Goal: Task Accomplishment & Management: Manage account settings

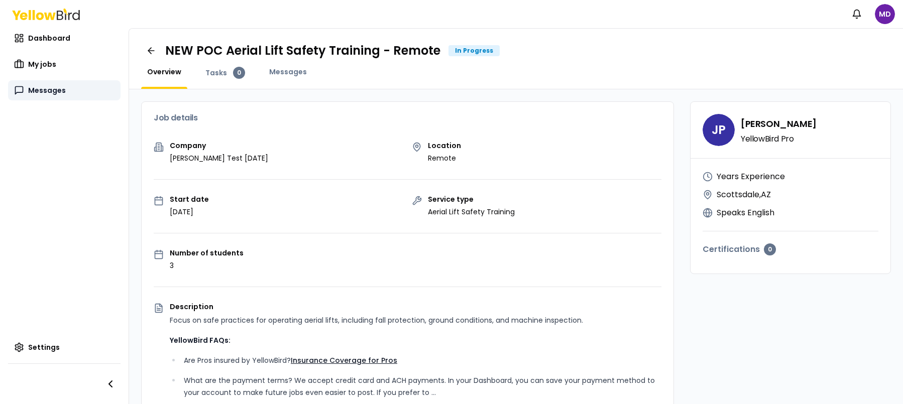
click at [73, 90] on link "Messages" at bounding box center [64, 90] width 112 height 20
click at [59, 64] on link "My jobs" at bounding box center [64, 64] width 112 height 20
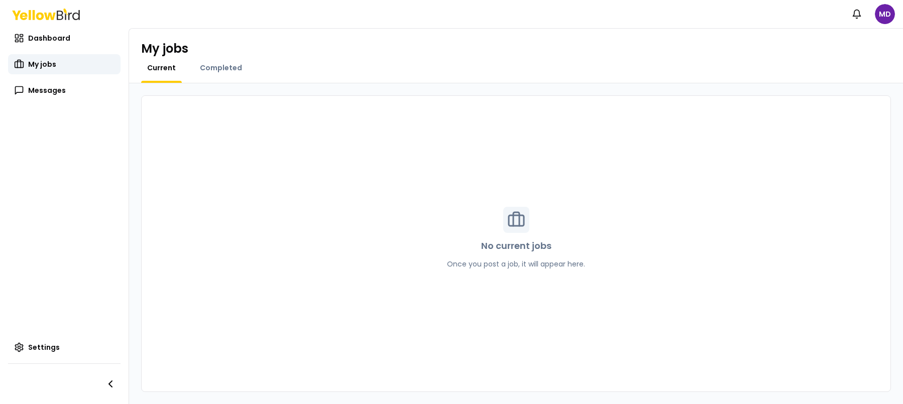
click at [221, 57] on div "My jobs Current Completed" at bounding box center [516, 56] width 774 height 55
click at [219, 74] on div "Completed" at bounding box center [221, 73] width 54 height 20
click at [217, 71] on span "Completed" at bounding box center [221, 68] width 42 height 10
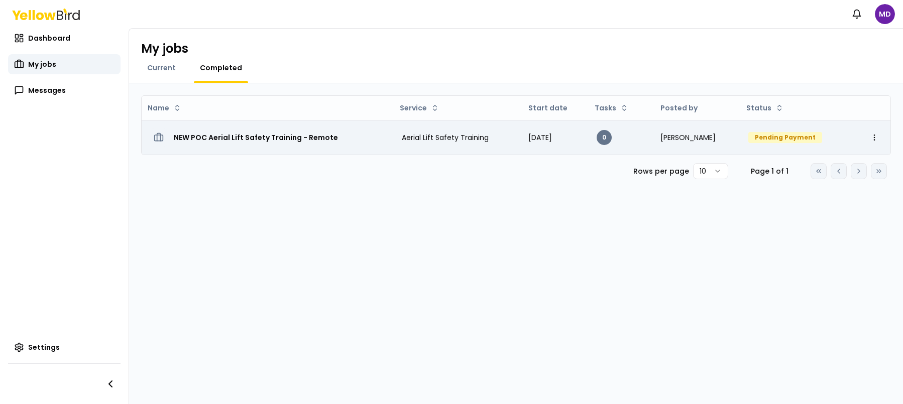
click at [273, 139] on h3 "NEW POC Aerial Lift Safety Training - Remote" at bounding box center [256, 138] width 164 height 18
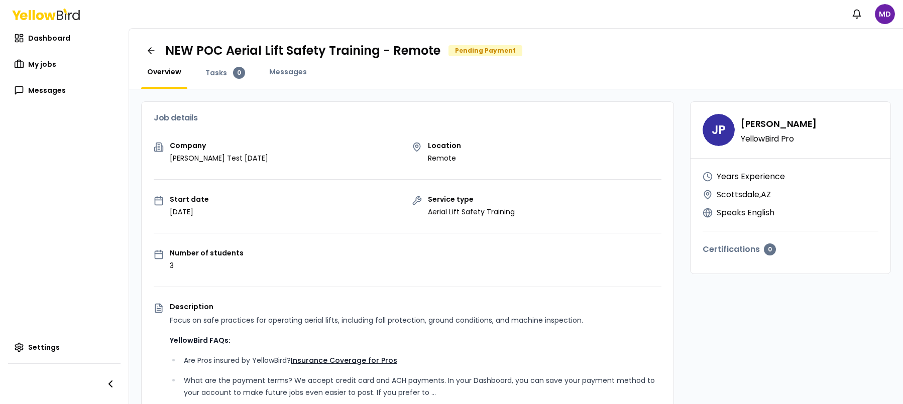
click at [653, 74] on div "Overview Tasks 0 Messages" at bounding box center [516, 78] width 750 height 22
click at [36, 62] on span "My jobs" at bounding box center [42, 64] width 28 height 10
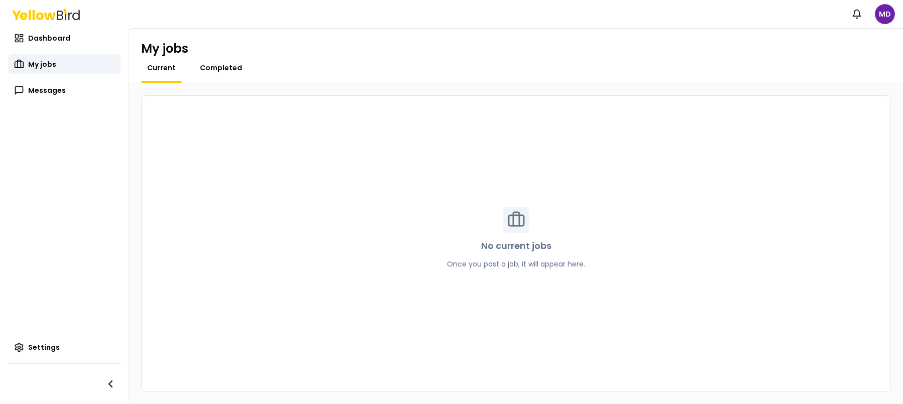
click at [221, 67] on span "Completed" at bounding box center [221, 68] width 42 height 10
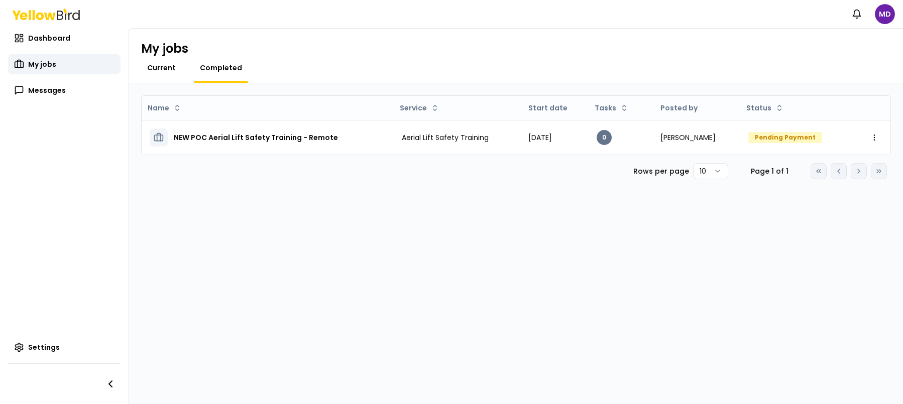
click at [153, 67] on span "Current" at bounding box center [161, 68] width 29 height 10
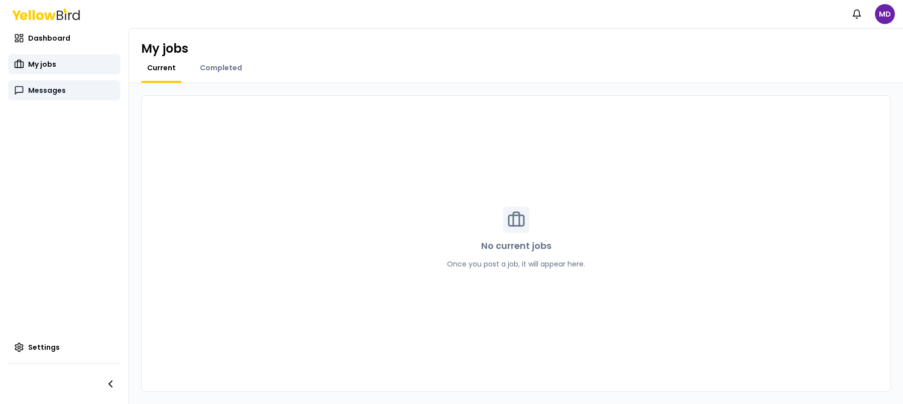
click at [63, 93] on span "Messages" at bounding box center [47, 90] width 38 height 10
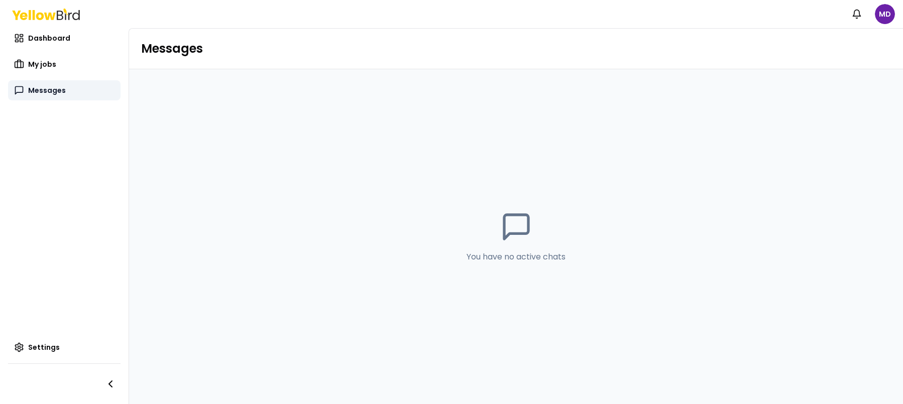
click at [65, 95] on link "Messages" at bounding box center [64, 90] width 112 height 20
click at [75, 65] on link "My jobs" at bounding box center [64, 64] width 112 height 20
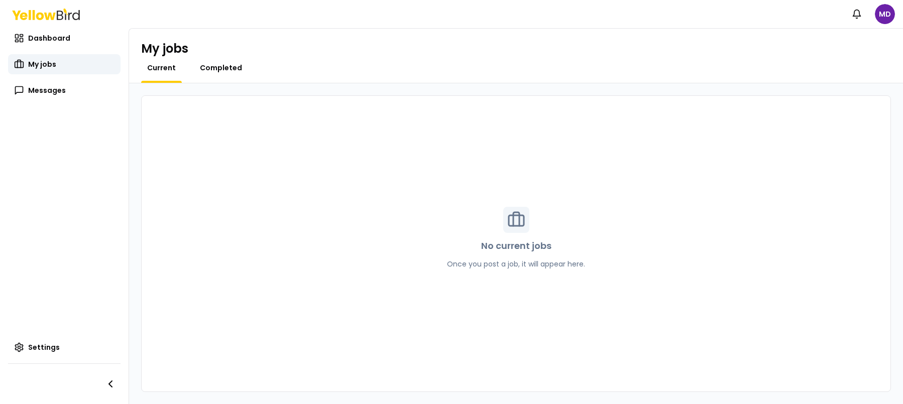
click at [212, 69] on span "Completed" at bounding box center [221, 68] width 42 height 10
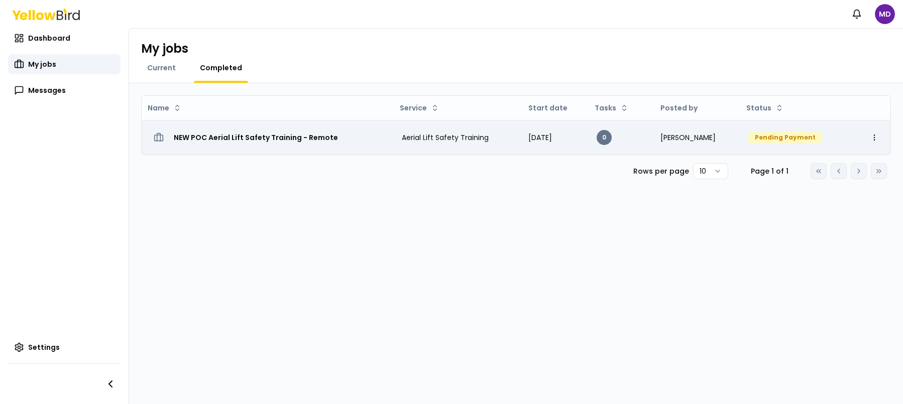
click at [277, 141] on h3 "NEW POC Aerial Lift Safety Training - Remote" at bounding box center [256, 138] width 164 height 18
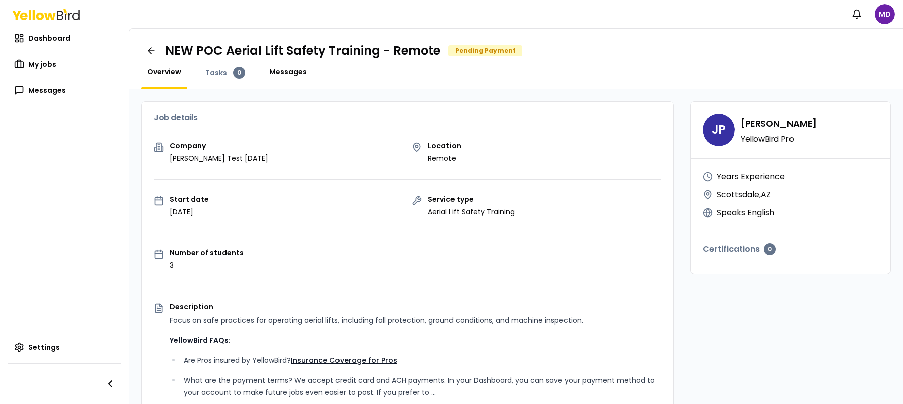
click at [306, 69] on link "Messages" at bounding box center [288, 72] width 50 height 10
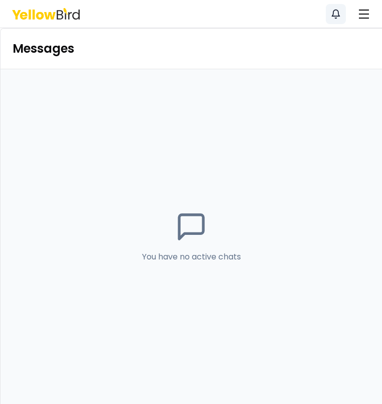
click at [335, 17] on icon at bounding box center [336, 14] width 10 height 10
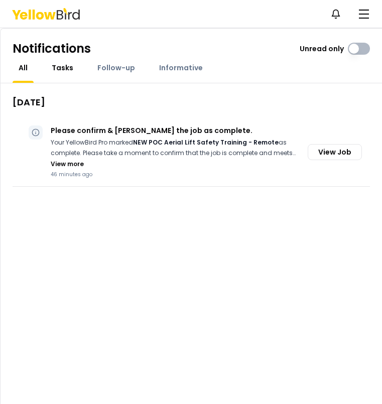
click at [53, 69] on span "Tasks" at bounding box center [63, 68] width 22 height 10
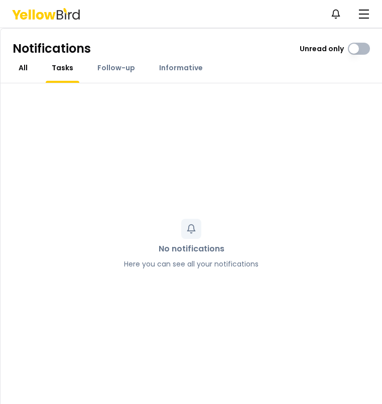
click at [16, 64] on link "All" at bounding box center [23, 68] width 21 height 10
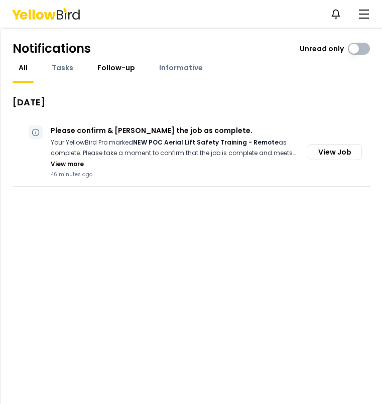
click at [125, 69] on span "Follow-up" at bounding box center [116, 68] width 38 height 10
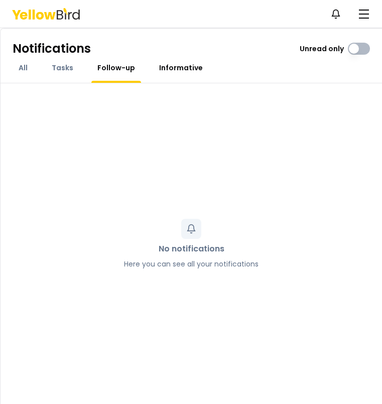
click at [189, 71] on span "Informative" at bounding box center [181, 68] width 44 height 10
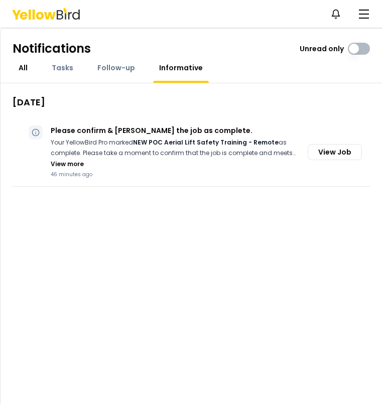
click at [25, 66] on span "All" at bounding box center [23, 68] width 9 height 10
click at [148, 149] on p "Your YellowBird Pro marked NEW POC Aerial Lift Safety Training - Remote as comp…" at bounding box center [177, 148] width 253 height 21
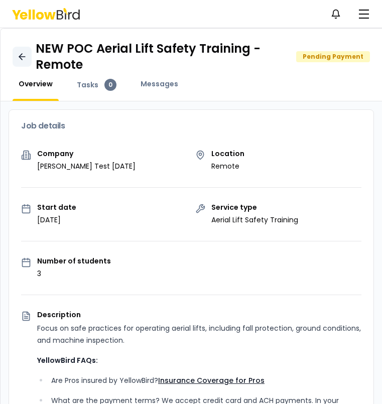
click at [26, 61] on icon at bounding box center [22, 57] width 10 height 10
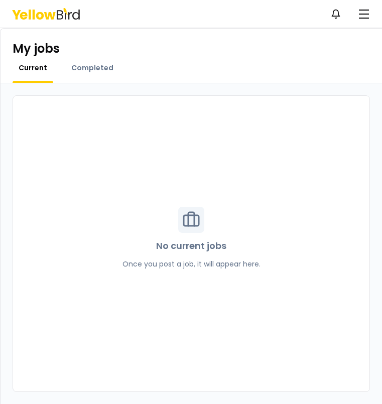
click at [108, 75] on div "Completed" at bounding box center [92, 73] width 54 height 20
click at [104, 71] on span "Completed" at bounding box center [92, 68] width 42 height 10
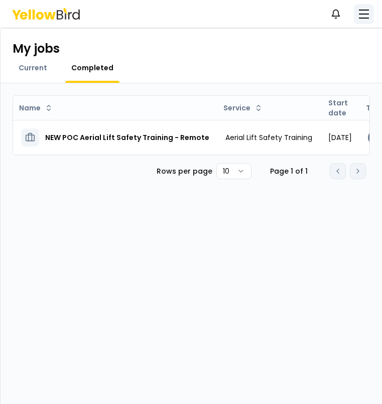
click at [367, 14] on span "button" at bounding box center [364, 14] width 10 height 1
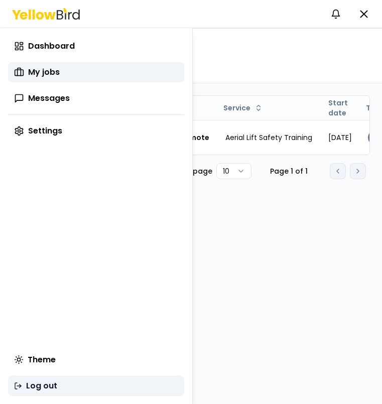
click at [68, 384] on button "Log out" at bounding box center [96, 386] width 176 height 20
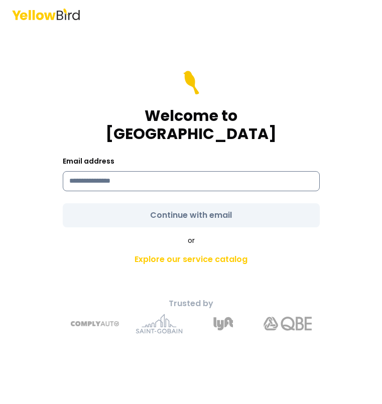
click at [114, 172] on input at bounding box center [191, 181] width 257 height 20
paste input "**********"
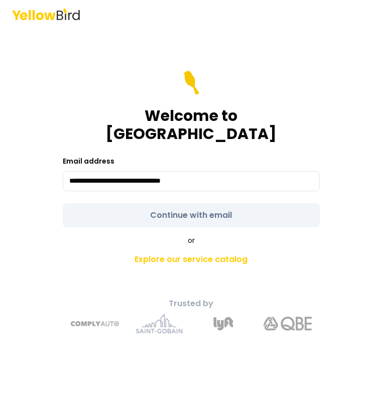
type input "**********"
click at [253, 206] on form "**********" at bounding box center [191, 149] width 257 height 157
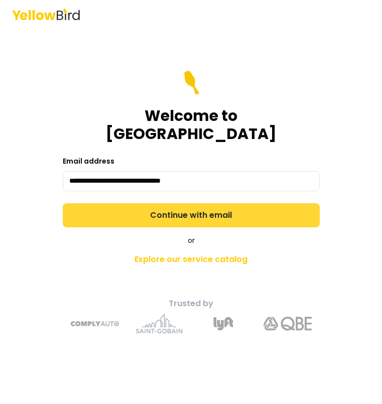
click at [252, 206] on button "Continue with email" at bounding box center [191, 215] width 257 height 24
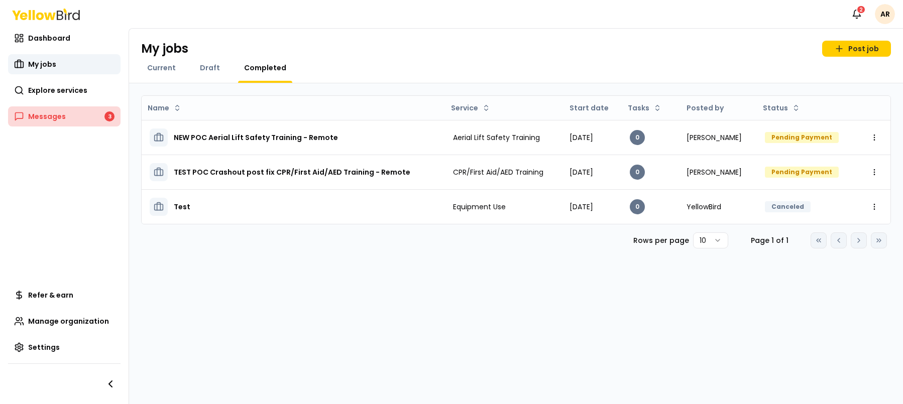
click at [77, 111] on link "Messages 3" at bounding box center [64, 116] width 112 height 20
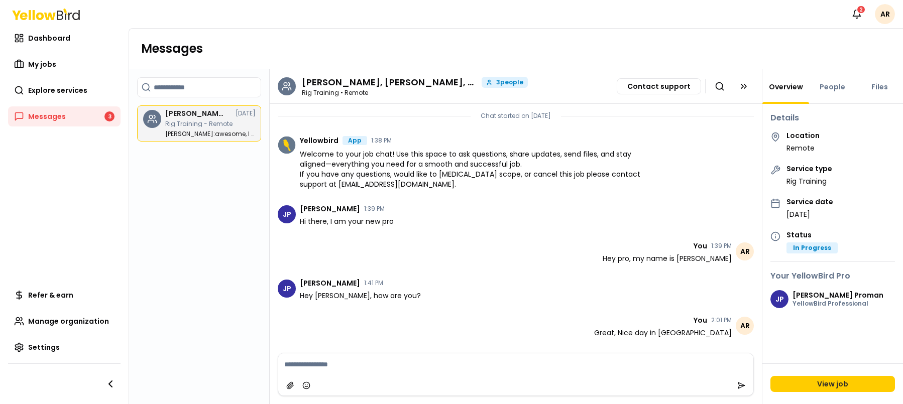
scroll to position [30, 0]
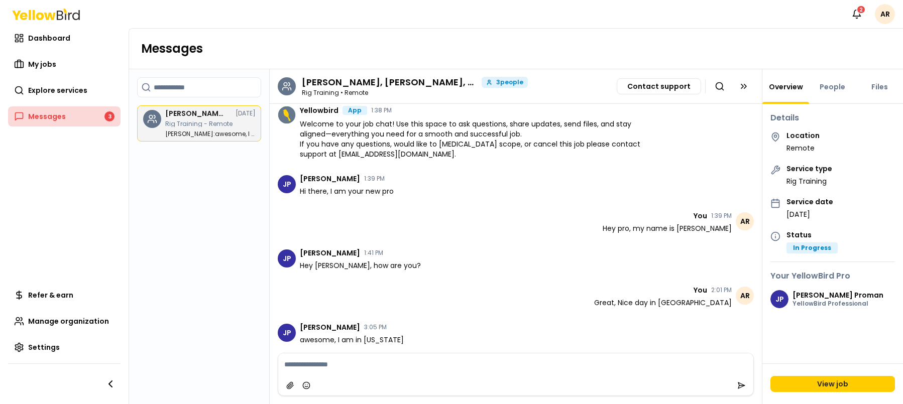
click at [80, 118] on link "Messages 3" at bounding box center [64, 116] width 112 height 20
click at [77, 92] on span "Explore services" at bounding box center [57, 90] width 59 height 10
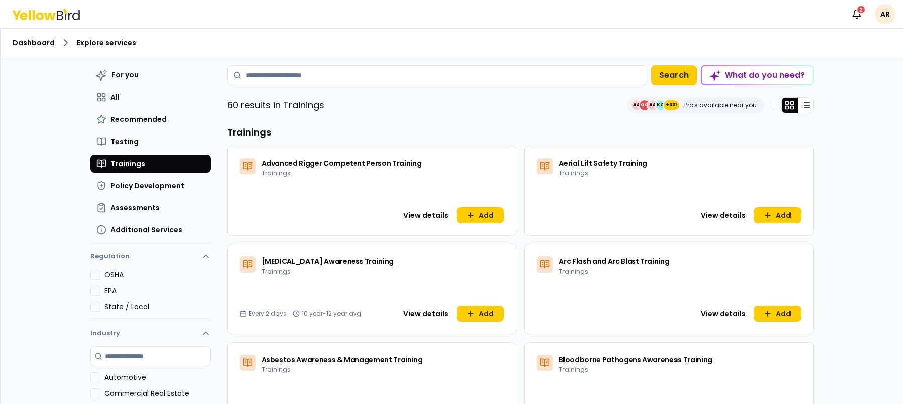
click at [42, 38] on link "Dashboard" at bounding box center [34, 43] width 42 height 10
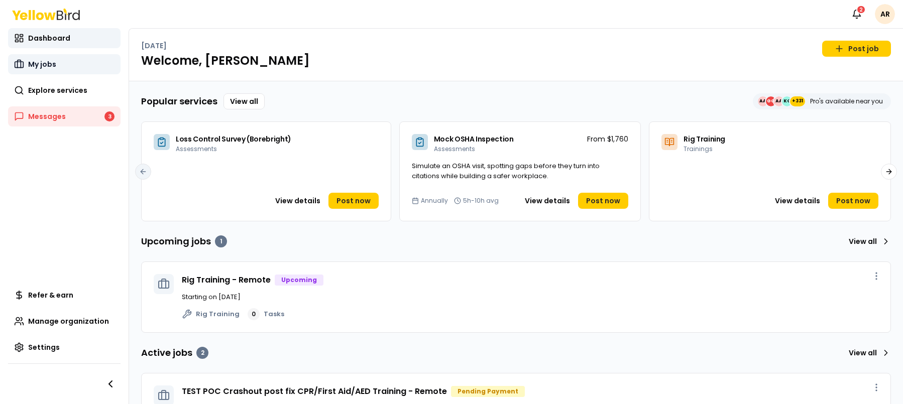
click at [61, 57] on link "My jobs" at bounding box center [64, 64] width 112 height 20
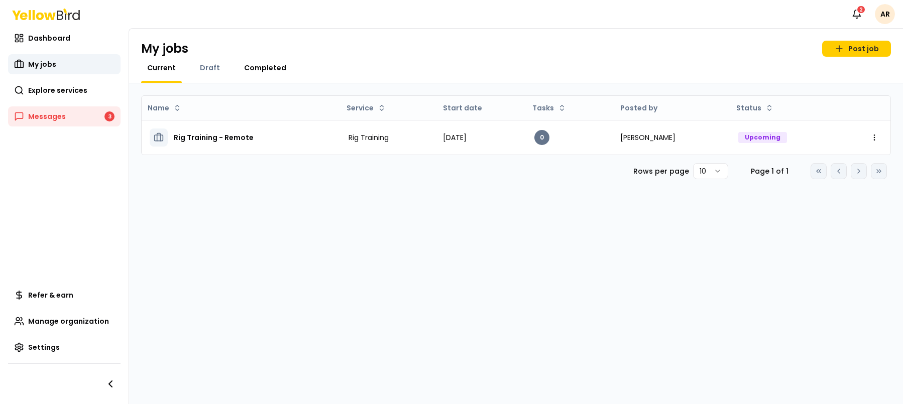
click at [264, 69] on span "Completed" at bounding box center [265, 68] width 42 height 10
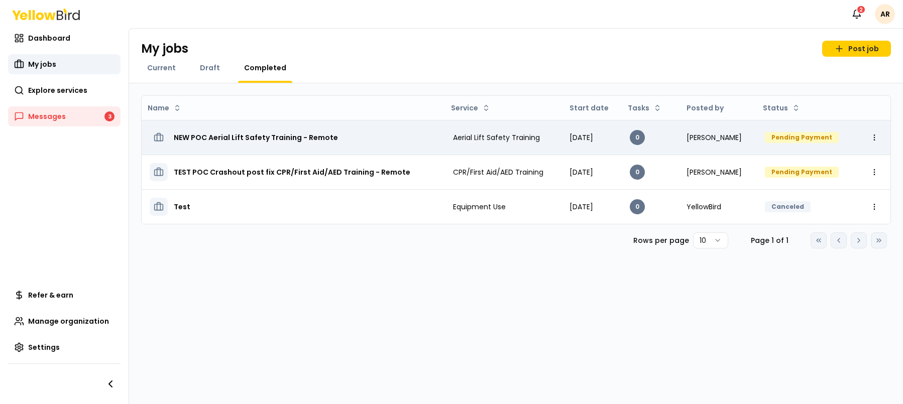
click at [299, 143] on h3 "NEW POC Aerial Lift Safety Training - Remote" at bounding box center [256, 138] width 164 height 18
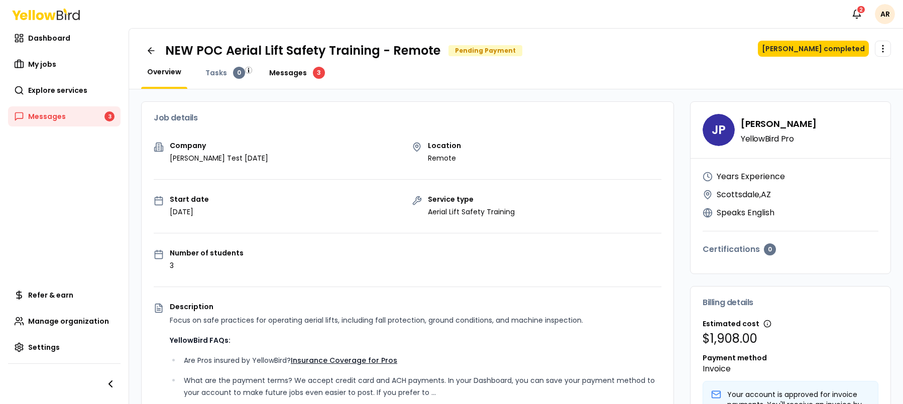
click at [293, 75] on span "Messages" at bounding box center [288, 73] width 38 height 10
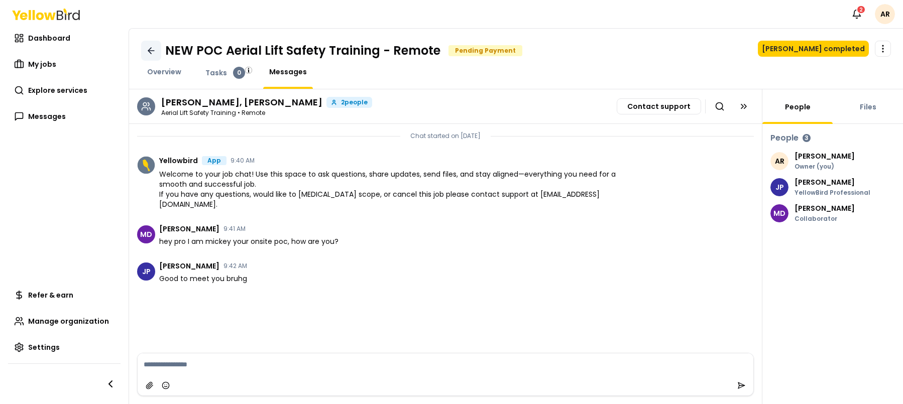
click at [149, 48] on icon at bounding box center [151, 51] width 10 height 10
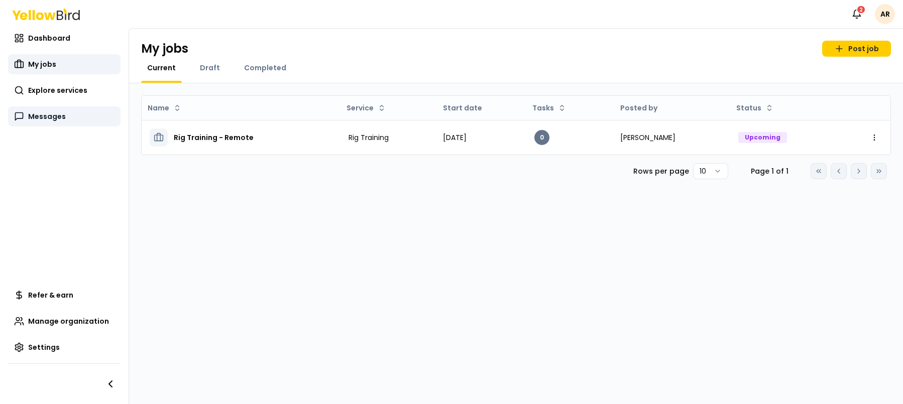
click at [63, 122] on link "Messages" at bounding box center [64, 116] width 112 height 20
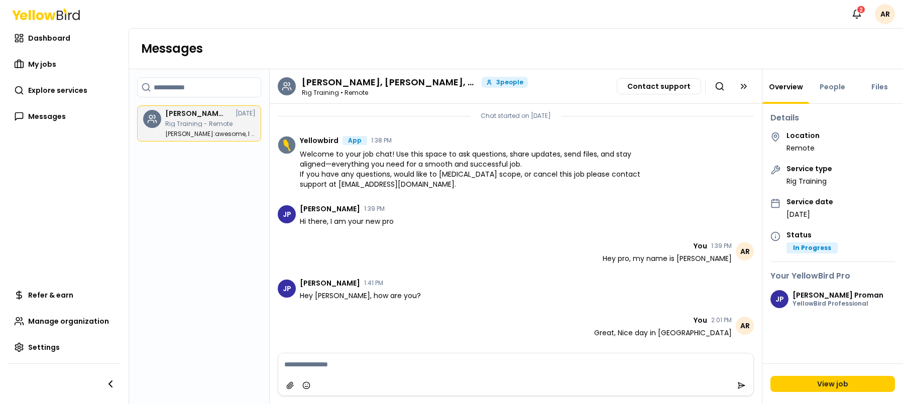
click at [470, 81] on h3 "[PERSON_NAME], [PERSON_NAME], [PERSON_NAME]" at bounding box center [390, 82] width 176 height 9
click at [747, 83] on icon at bounding box center [744, 86] width 10 height 10
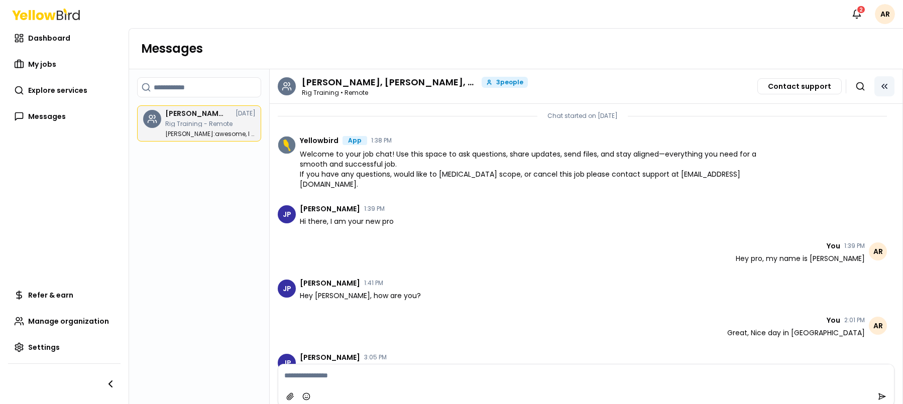
click at [885, 88] on icon at bounding box center [886, 86] width 2 height 4
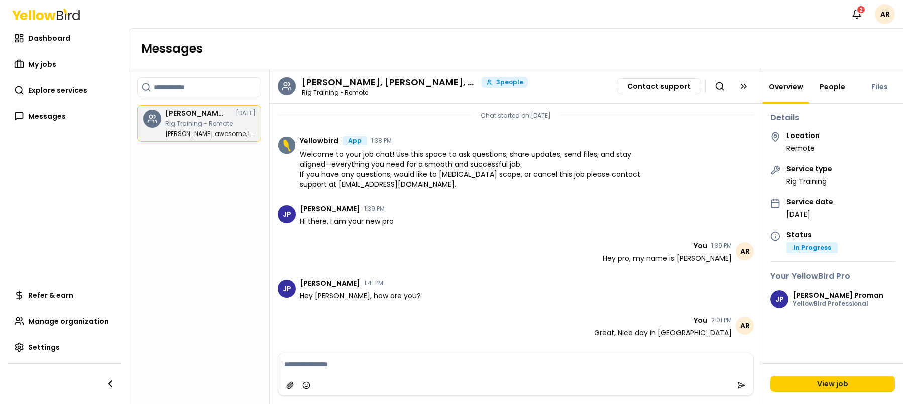
click at [838, 86] on link "People" at bounding box center [832, 87] width 38 height 10
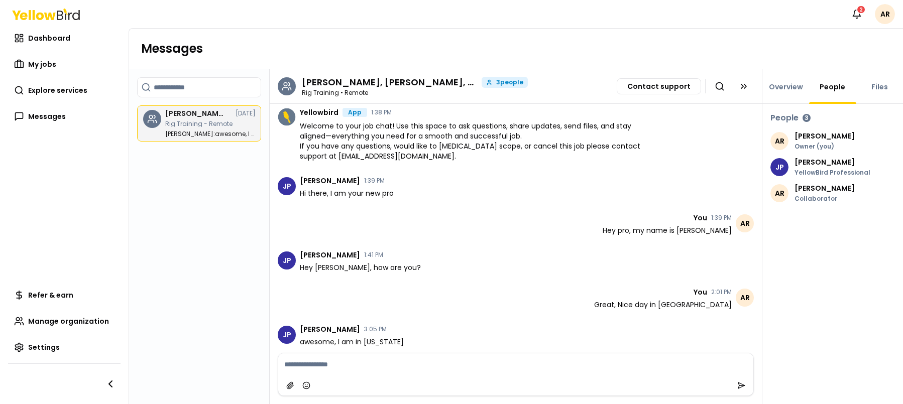
scroll to position [30, 0]
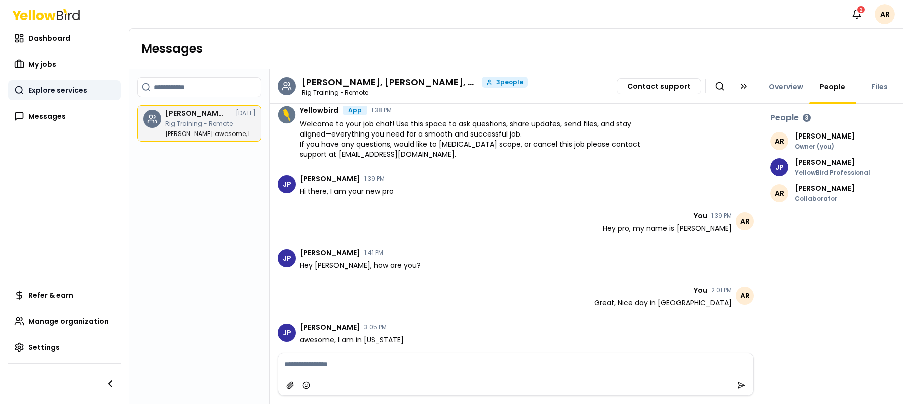
click at [78, 82] on link "Explore services" at bounding box center [64, 90] width 112 height 20
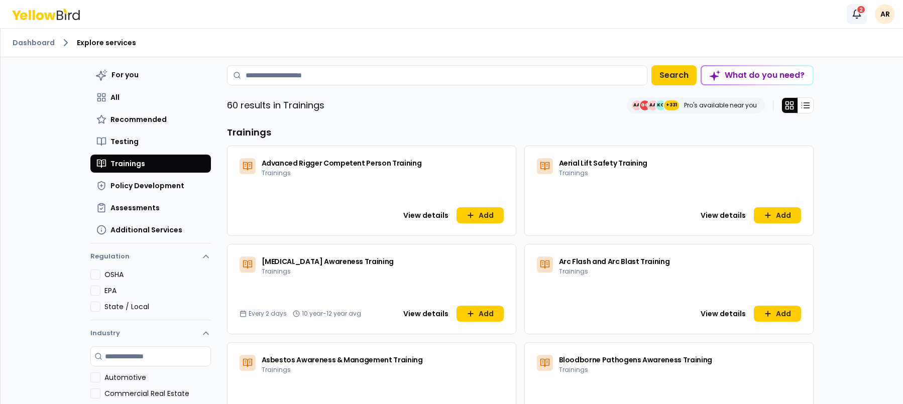
click at [855, 12] on icon "button" at bounding box center [857, 14] width 10 height 10
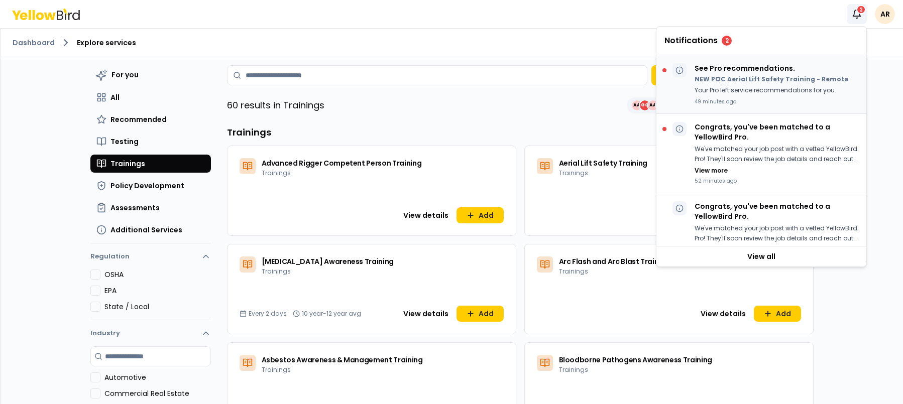
click at [784, 89] on p "Your Pro left service recommendations for you." at bounding box center [771, 90] width 154 height 11
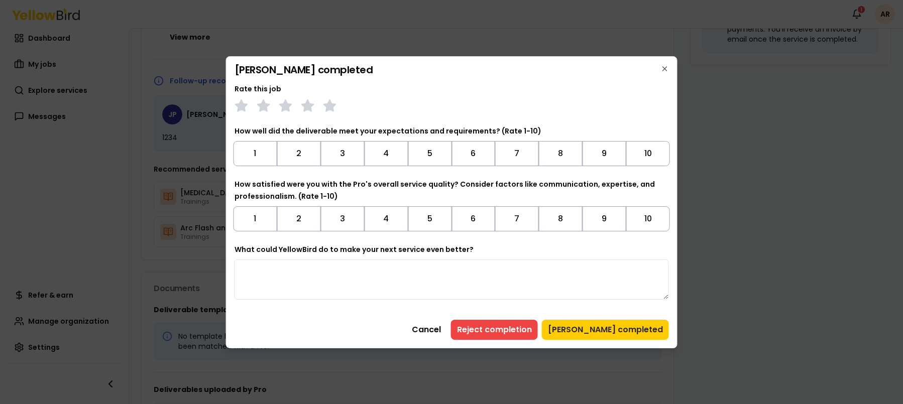
scroll to position [403, 0]
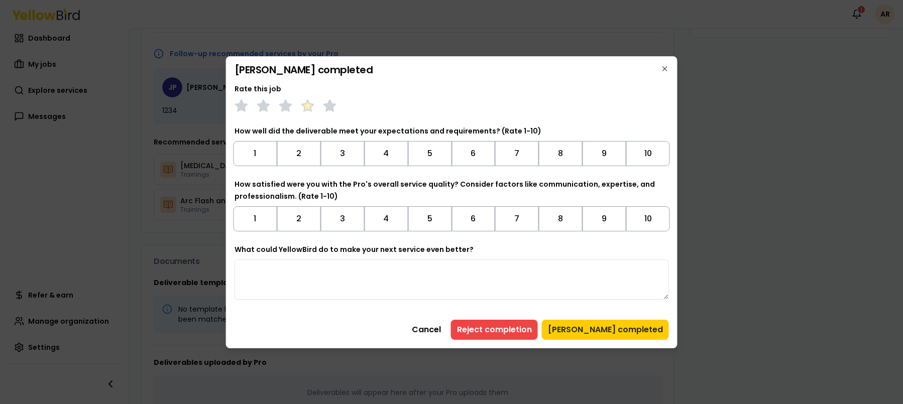
click at [309, 104] on polygon at bounding box center [308, 105] width 12 height 11
click at [443, 145] on button "5" at bounding box center [430, 153] width 44 height 25
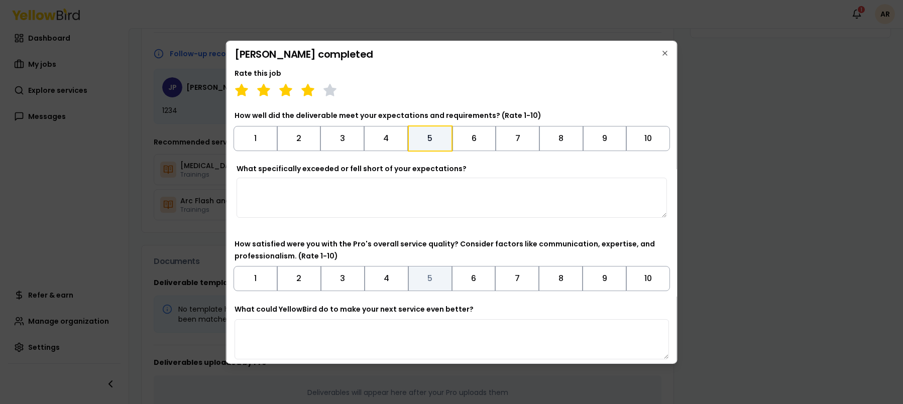
click at [439, 275] on button "5" at bounding box center [430, 278] width 44 height 25
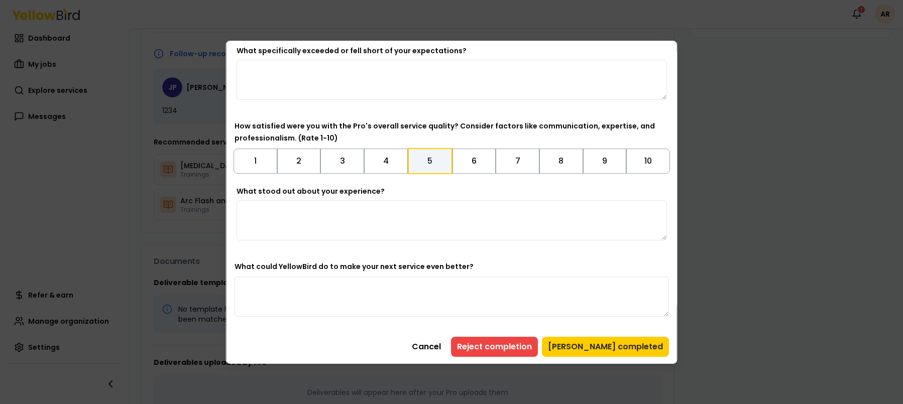
scroll to position [120, 0]
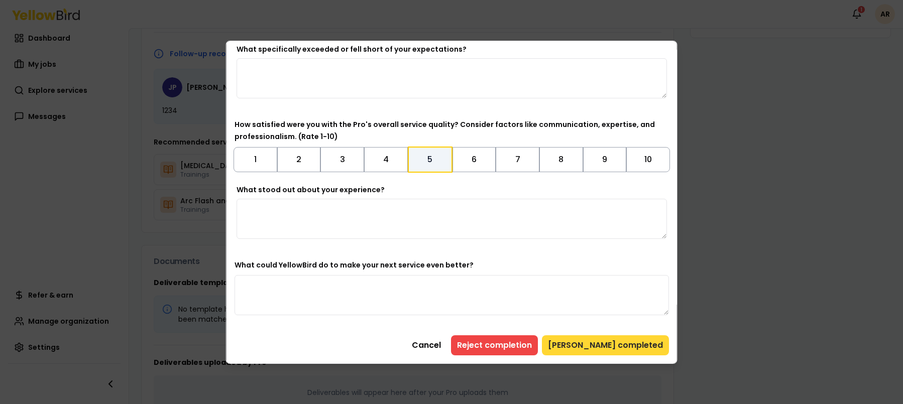
click at [624, 348] on button "[PERSON_NAME] completed" at bounding box center [605, 345] width 127 height 20
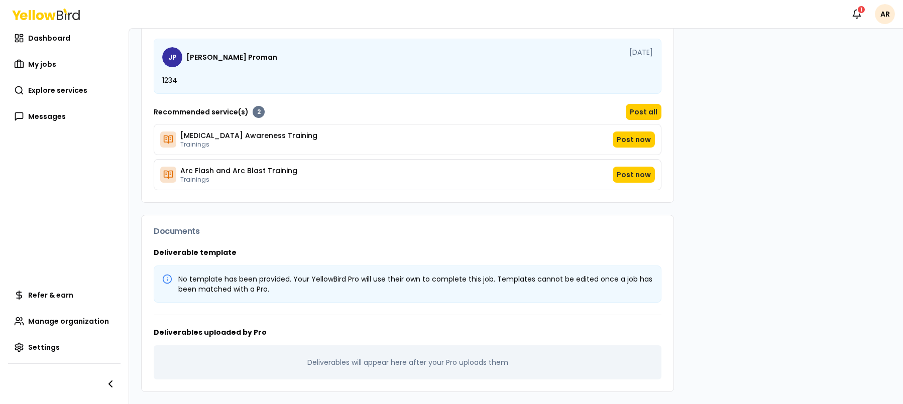
scroll to position [0, 0]
